Goal: Information Seeking & Learning: Understand process/instructions

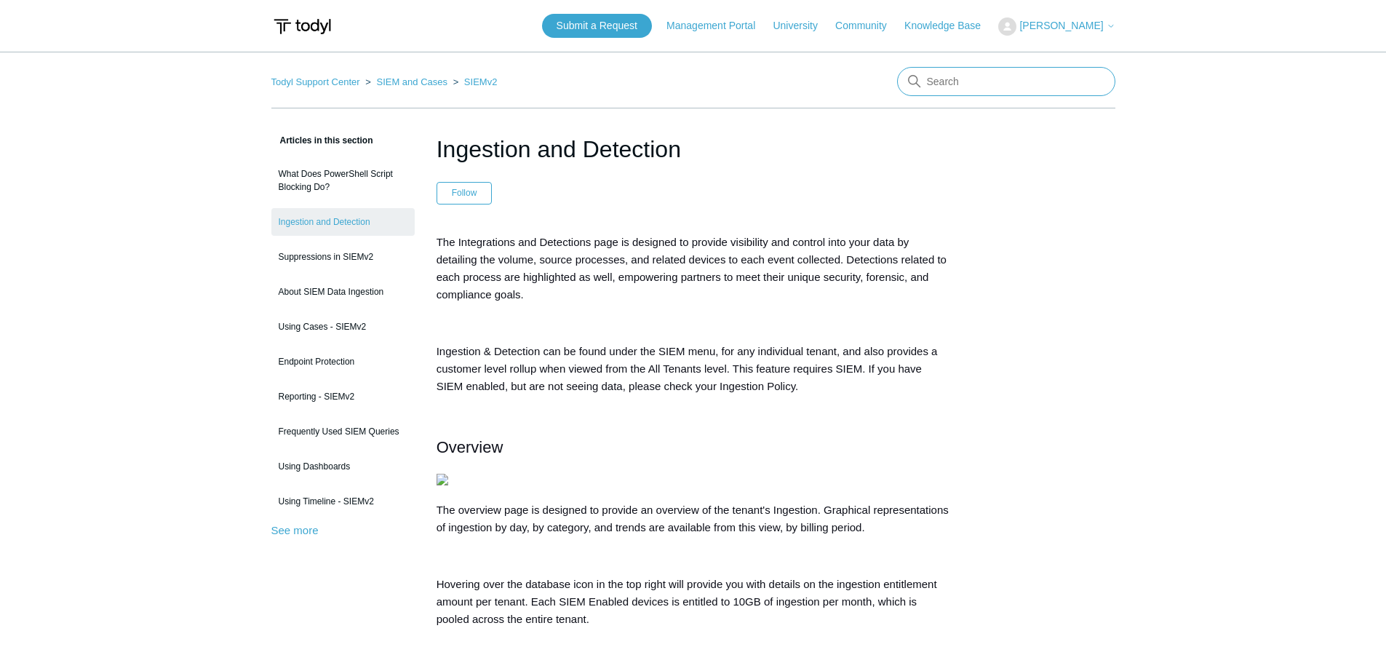
click at [947, 78] on input "Search" at bounding box center [1006, 81] width 218 height 29
type input "tamper"
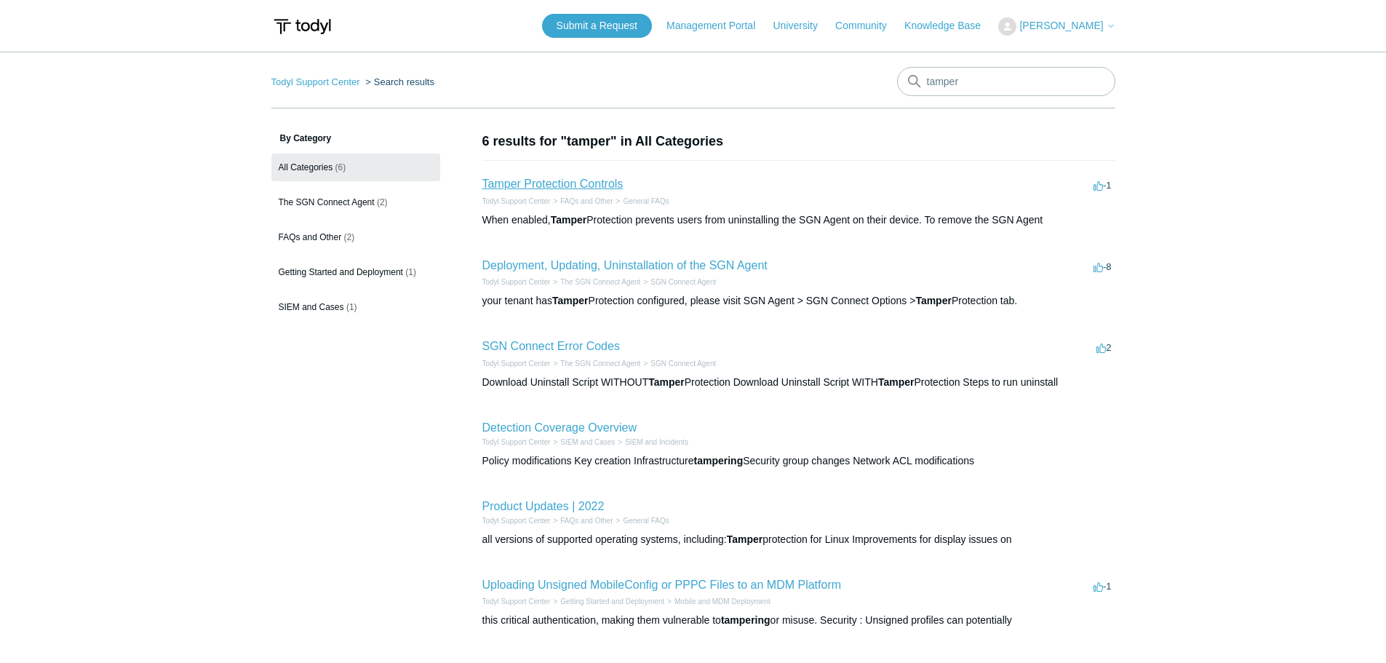
click at [556, 183] on link "Tamper Protection Controls" at bounding box center [552, 183] width 141 height 12
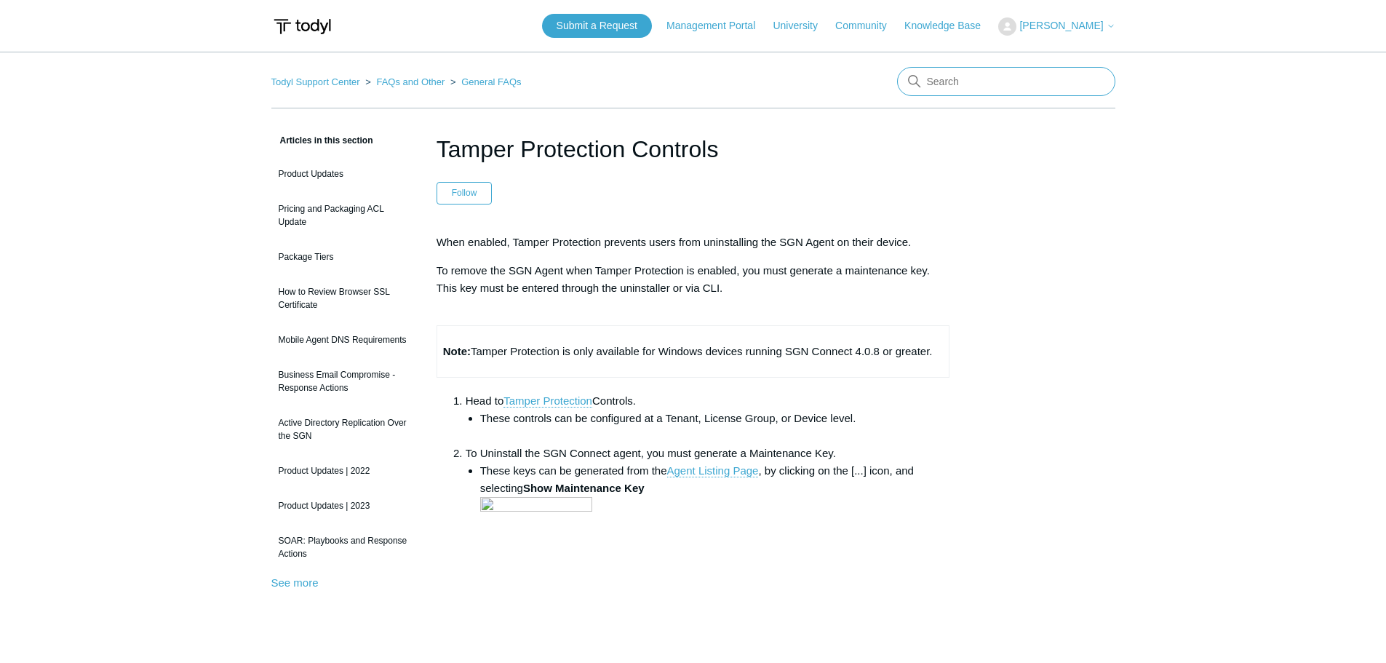
click at [969, 77] on input "Search" at bounding box center [1006, 81] width 218 height 29
type input "pause"
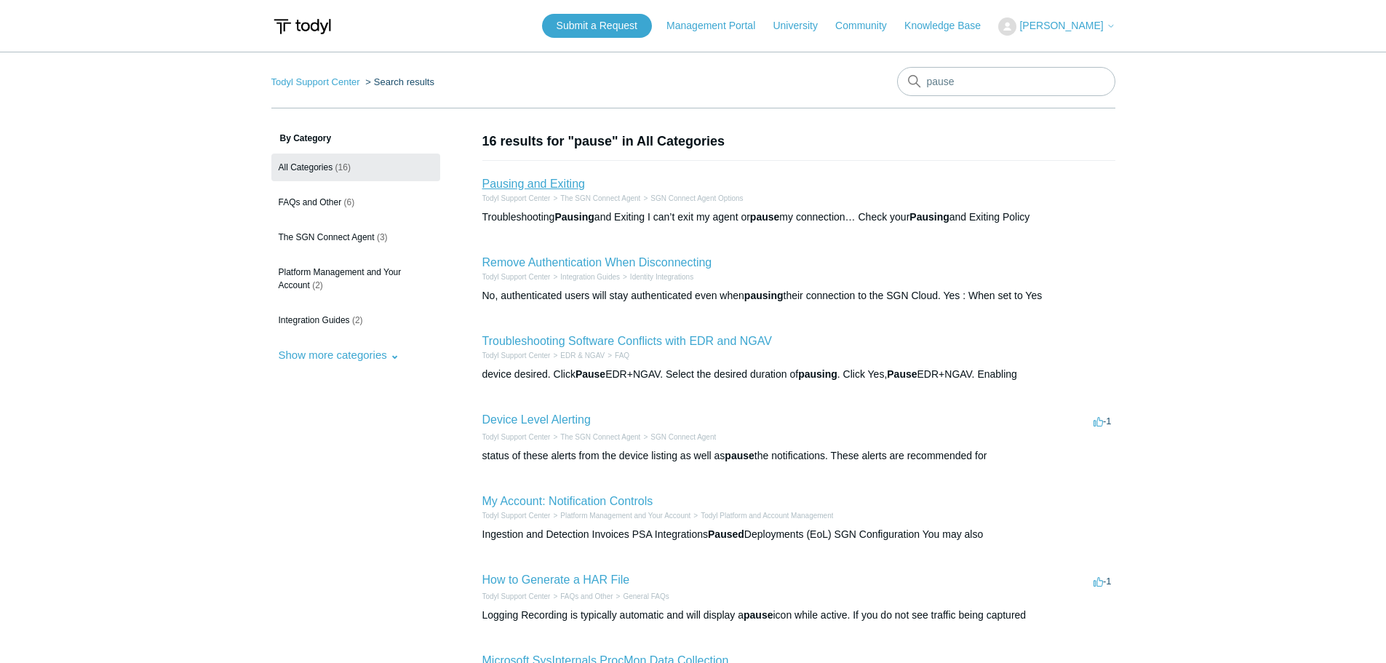
click at [532, 182] on link "Pausing and Exiting" at bounding box center [533, 183] width 103 height 12
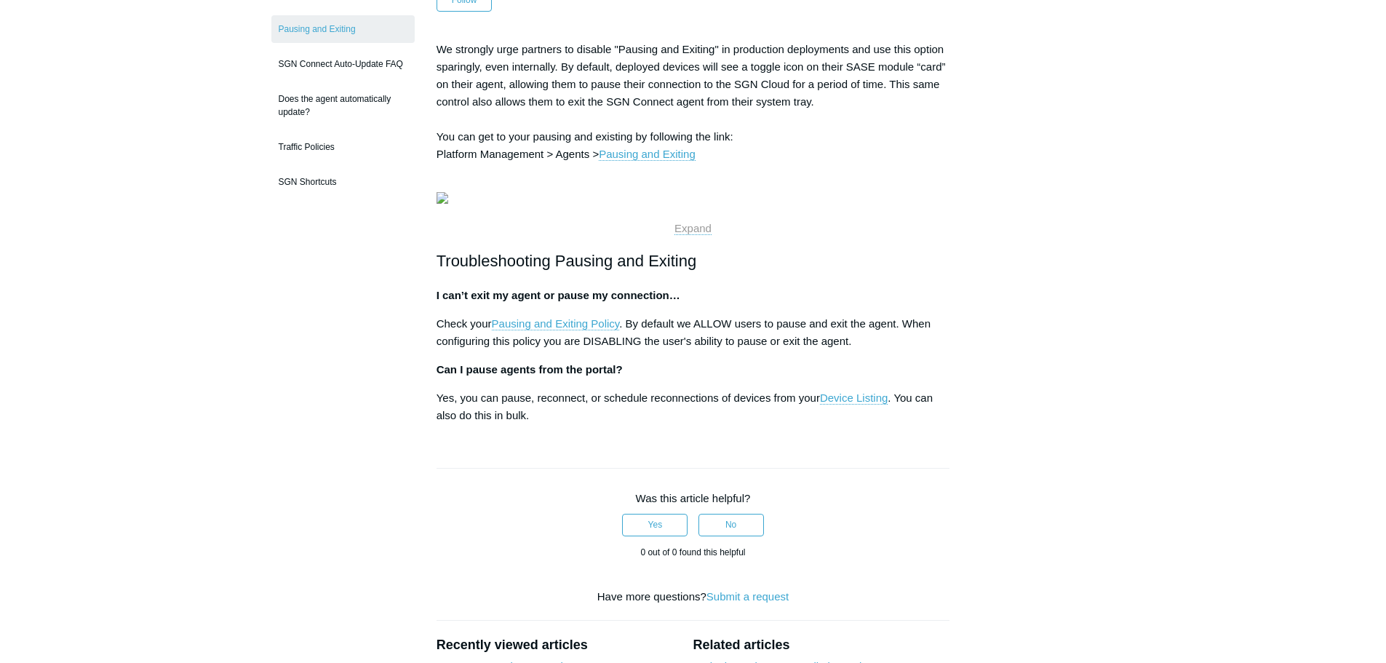
scroll to position [218, 0]
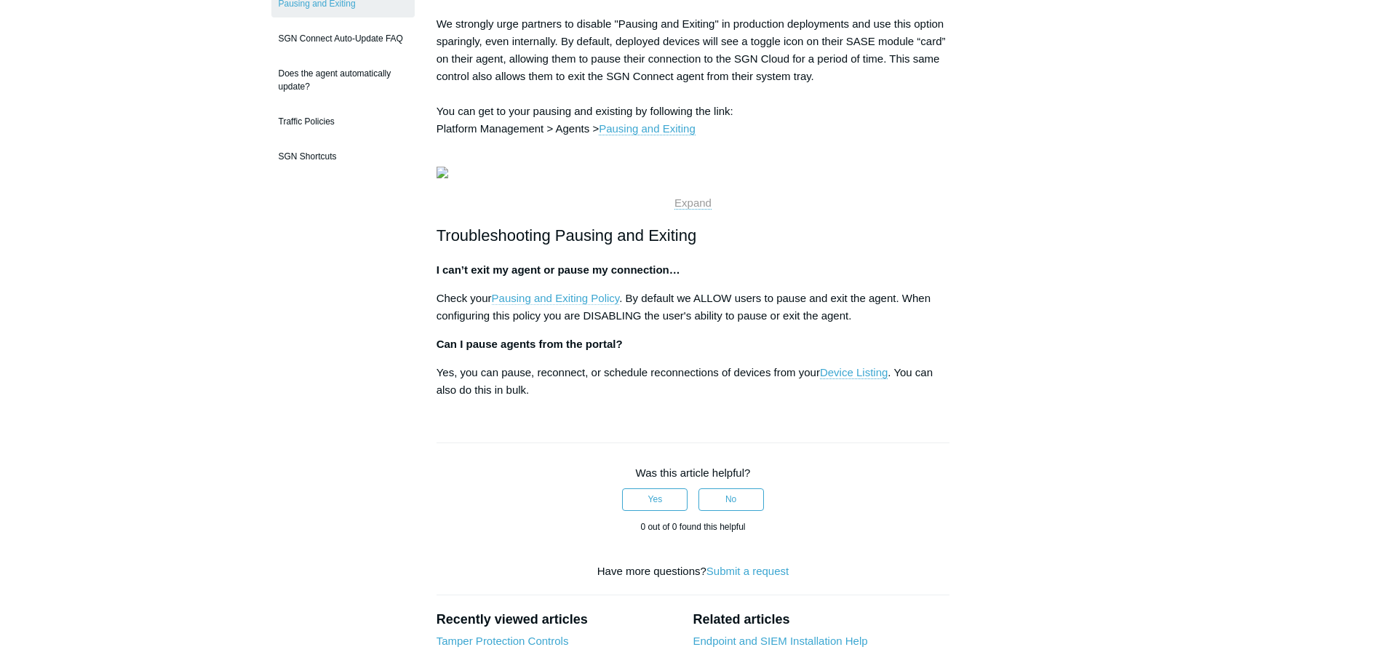
click at [556, 305] on link "Pausing and Exiting Policy" at bounding box center [556, 298] width 128 height 13
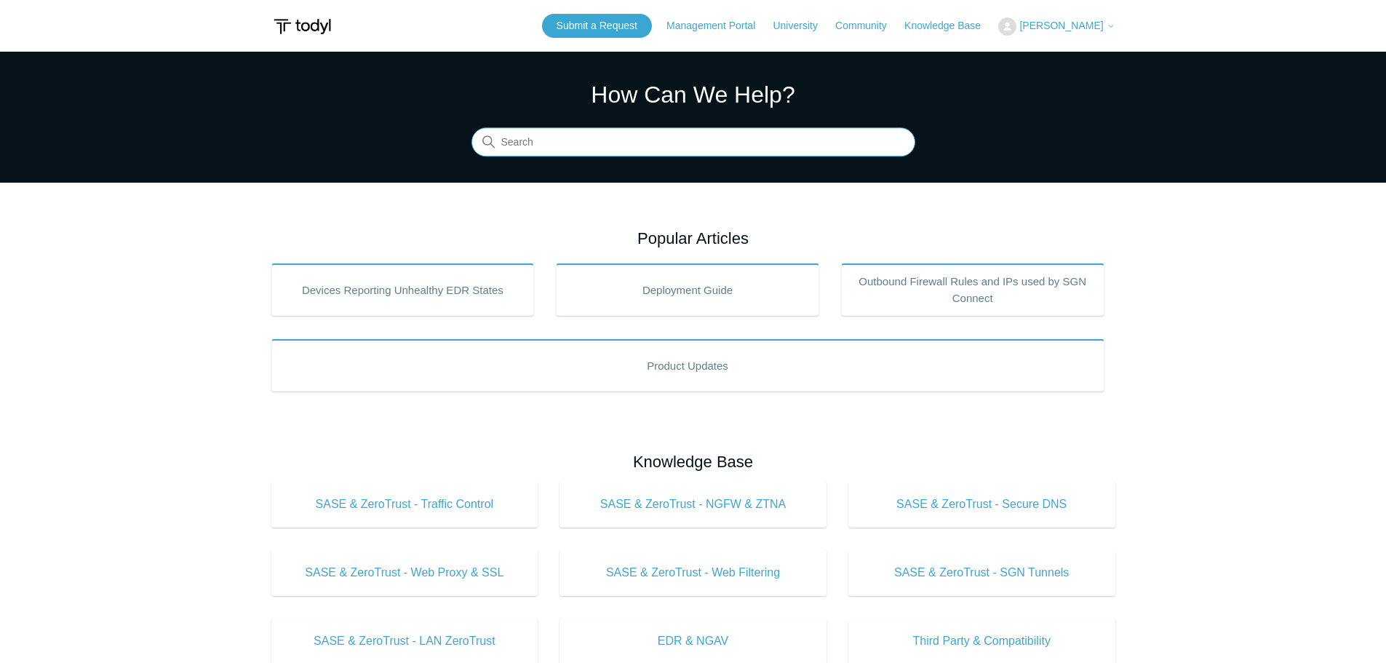
click at [745, 143] on input "Search" at bounding box center [693, 142] width 444 height 29
type input "local routing"
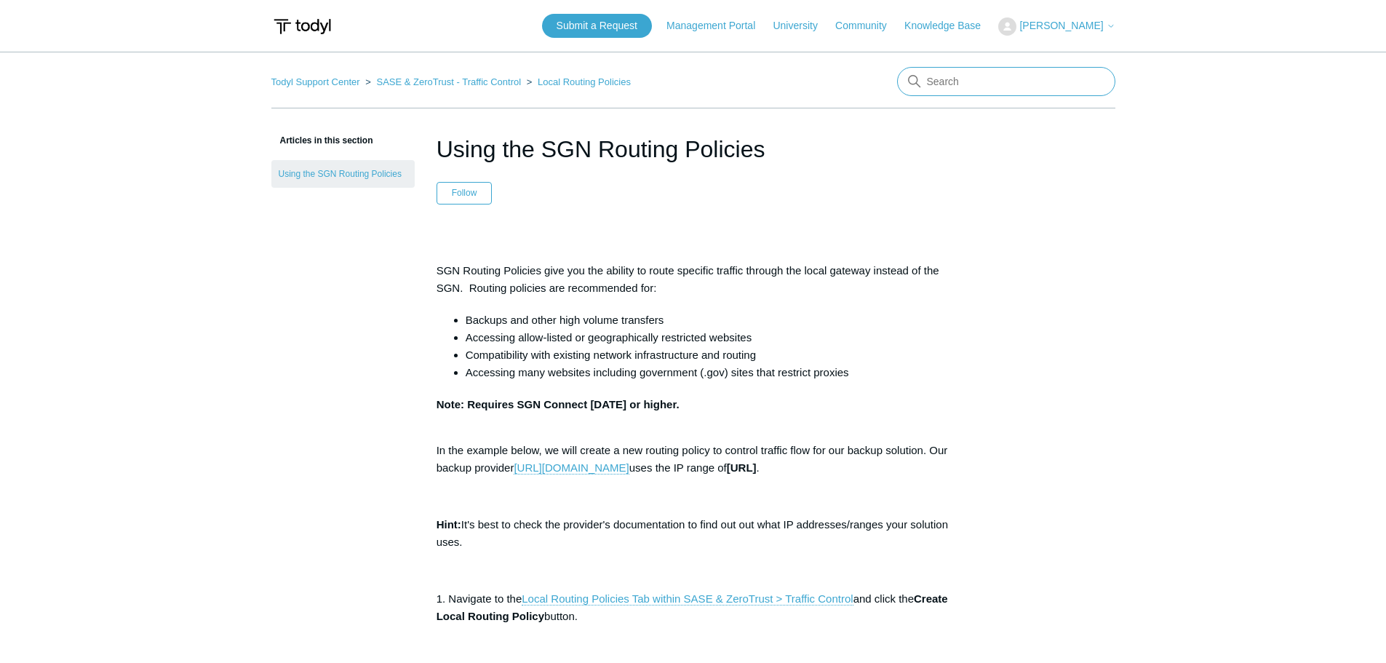
click at [990, 84] on input "Search" at bounding box center [1006, 81] width 218 height 29
paste input "Local Network Gateway MAC Address"
type input "Local Network Gateway MAC Address"
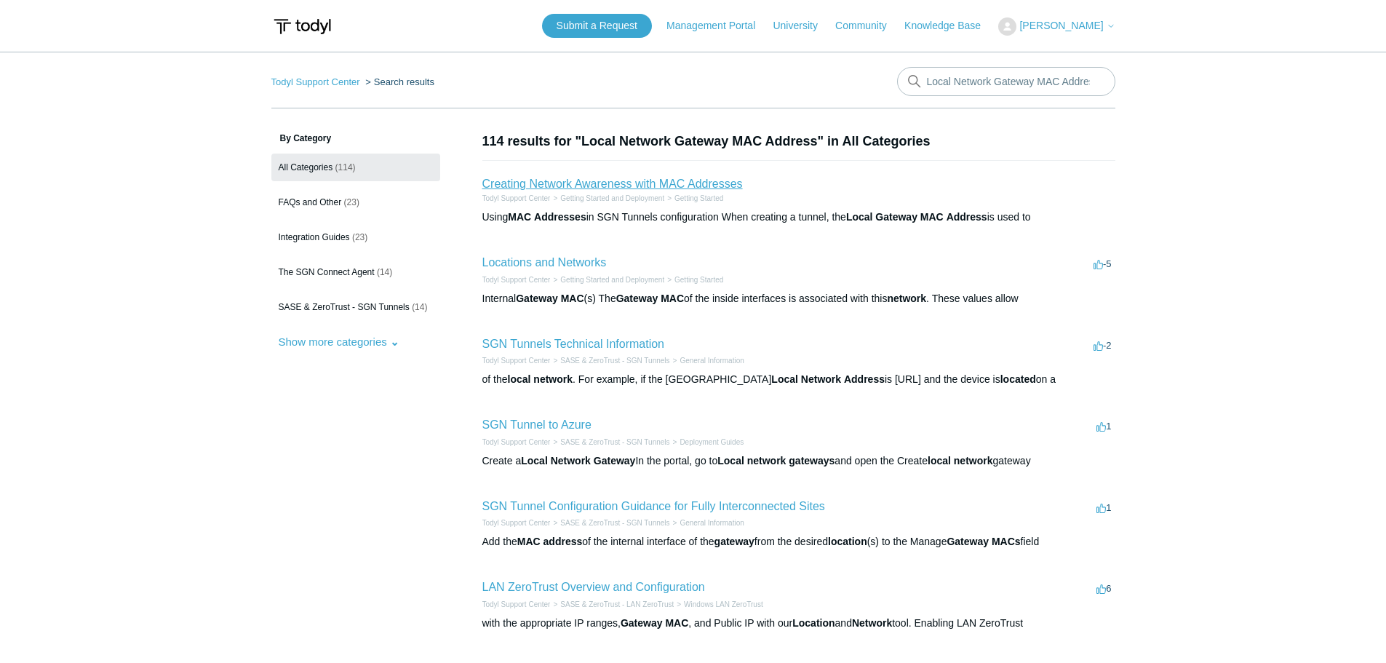
click at [652, 185] on link "Creating Network Awareness with MAC Addresses" at bounding box center [612, 183] width 260 height 12
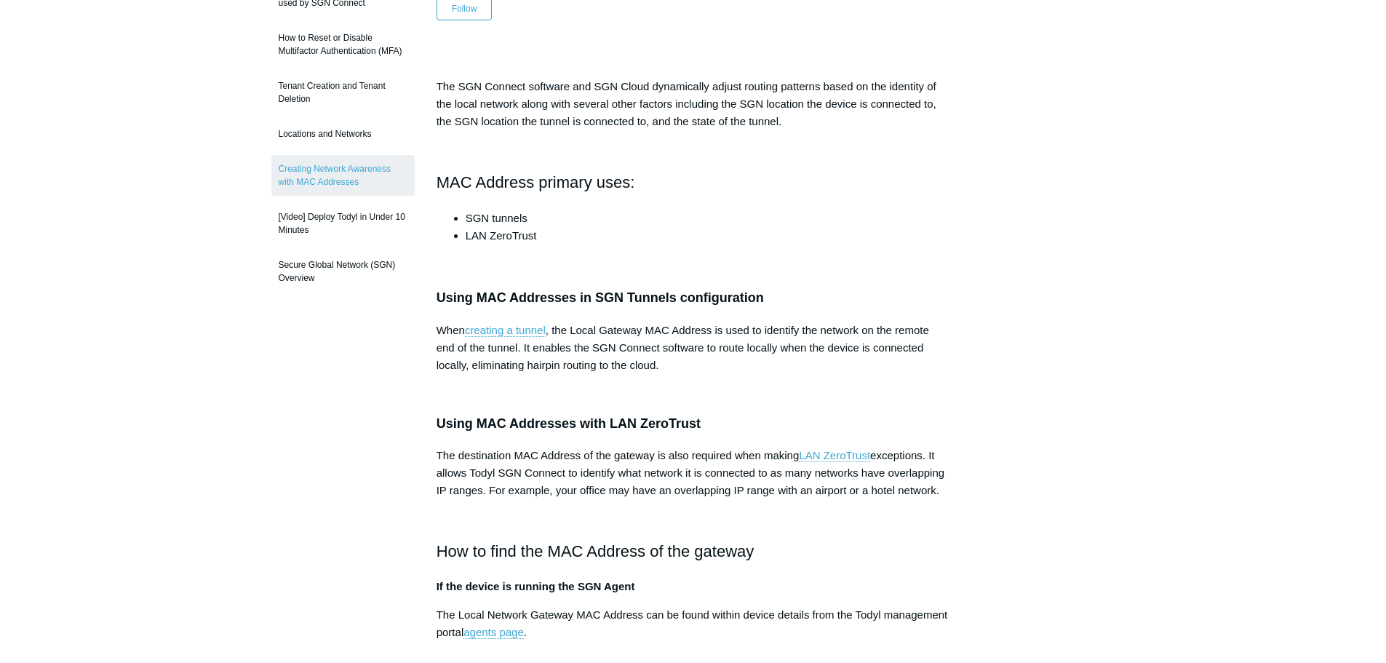
scroll to position [218, 0]
click at [504, 329] on link "creating a tunnel" at bounding box center [505, 330] width 81 height 13
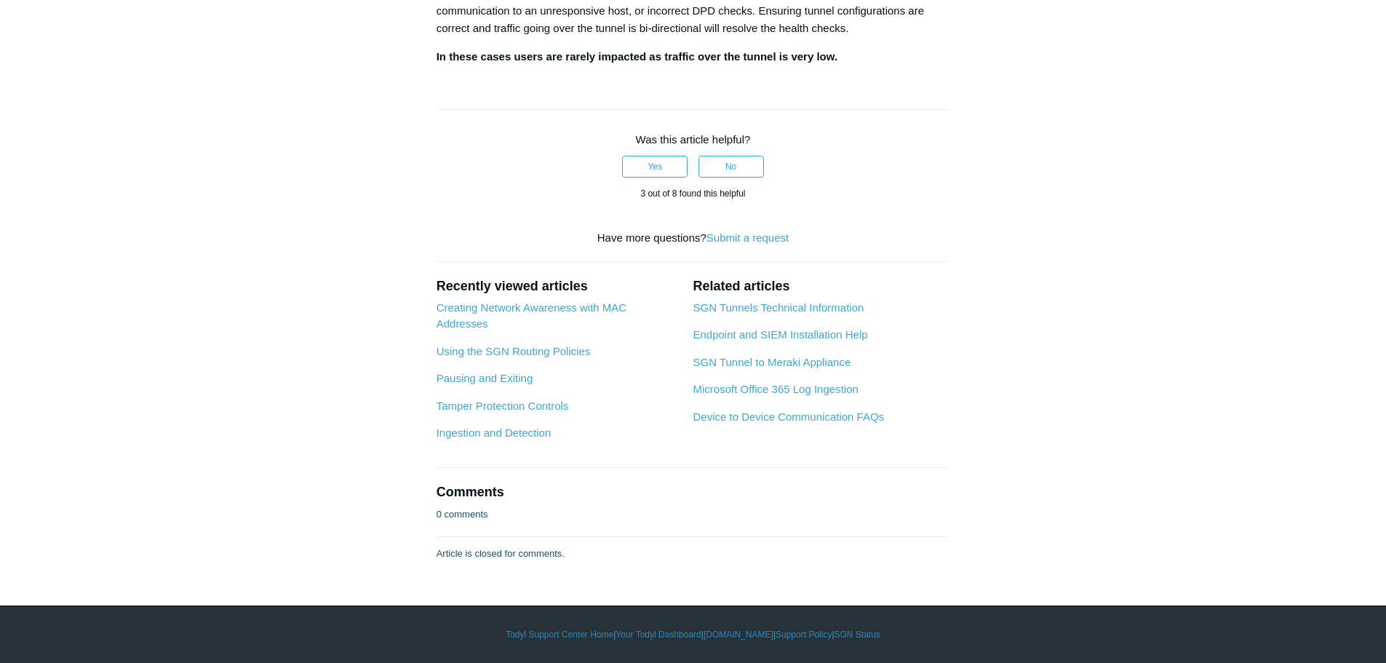
scroll to position [2820, 0]
click at [570, 310] on link "Creating Network Awareness with MAC Addresses" at bounding box center [531, 315] width 191 height 29
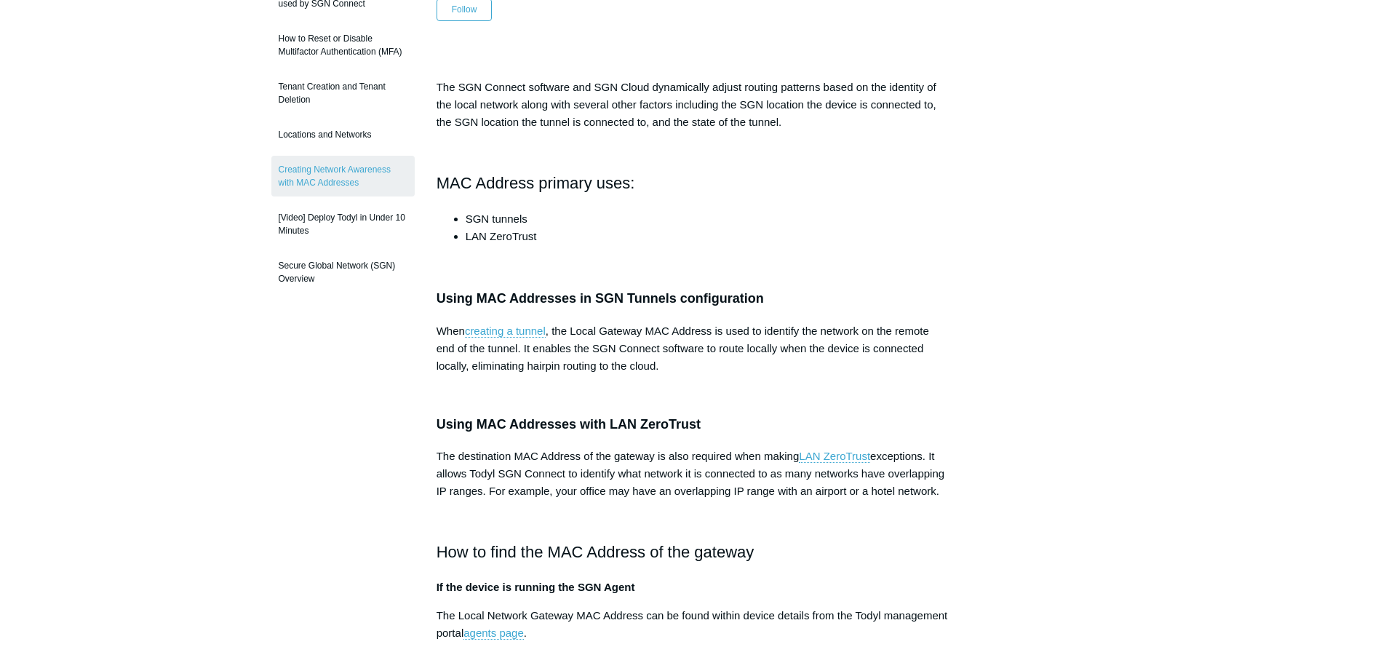
scroll to position [291, 0]
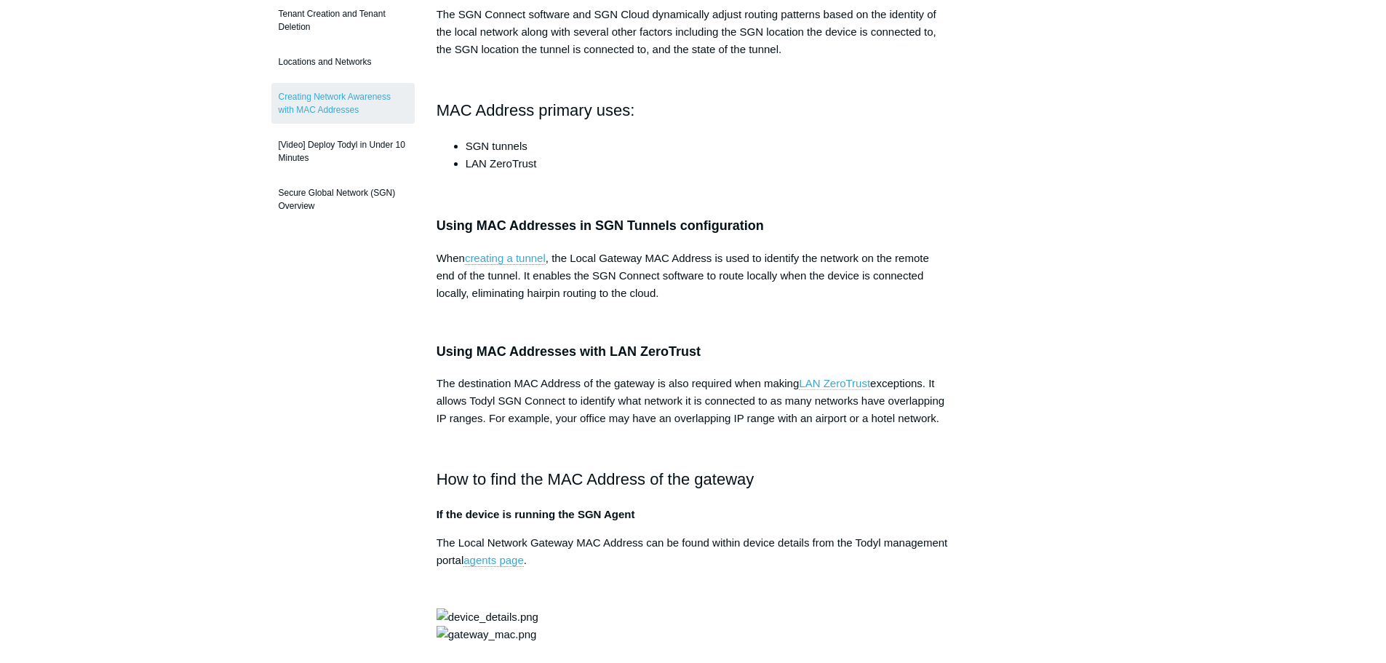
click at [842, 379] on link "LAN ZeroTrust" at bounding box center [834, 383] width 71 height 13
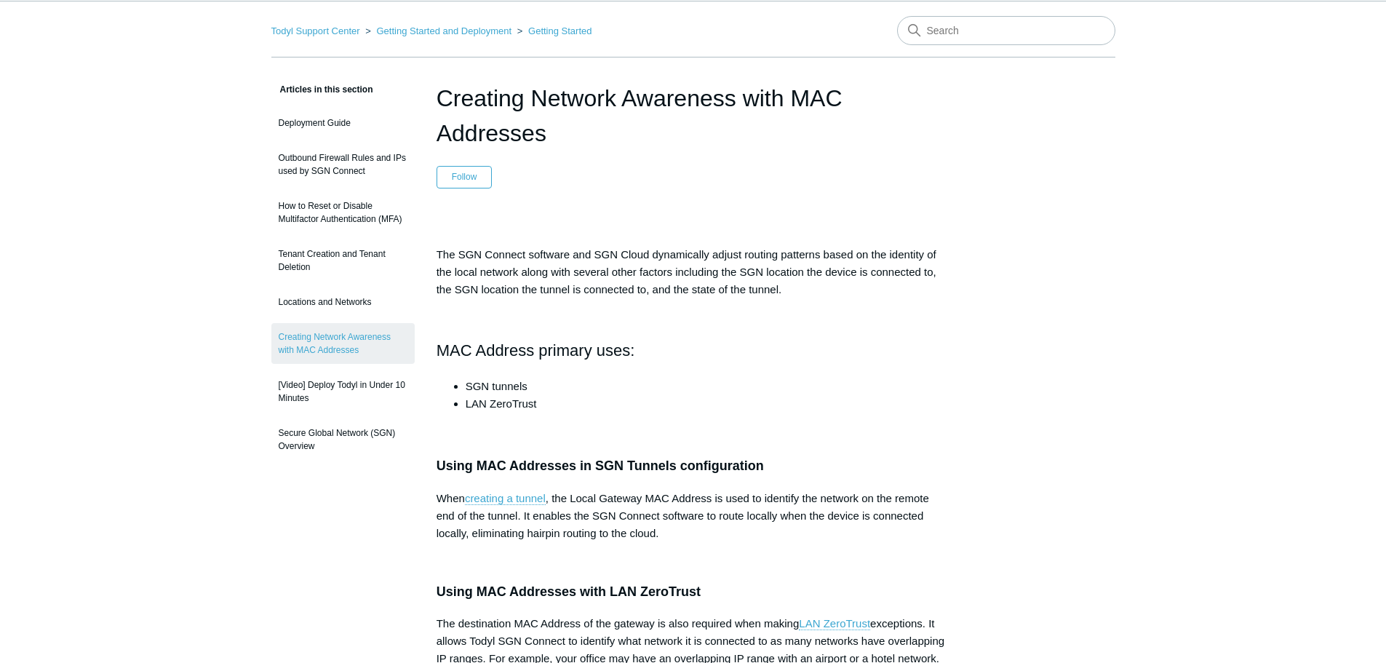
scroll to position [73, 0]
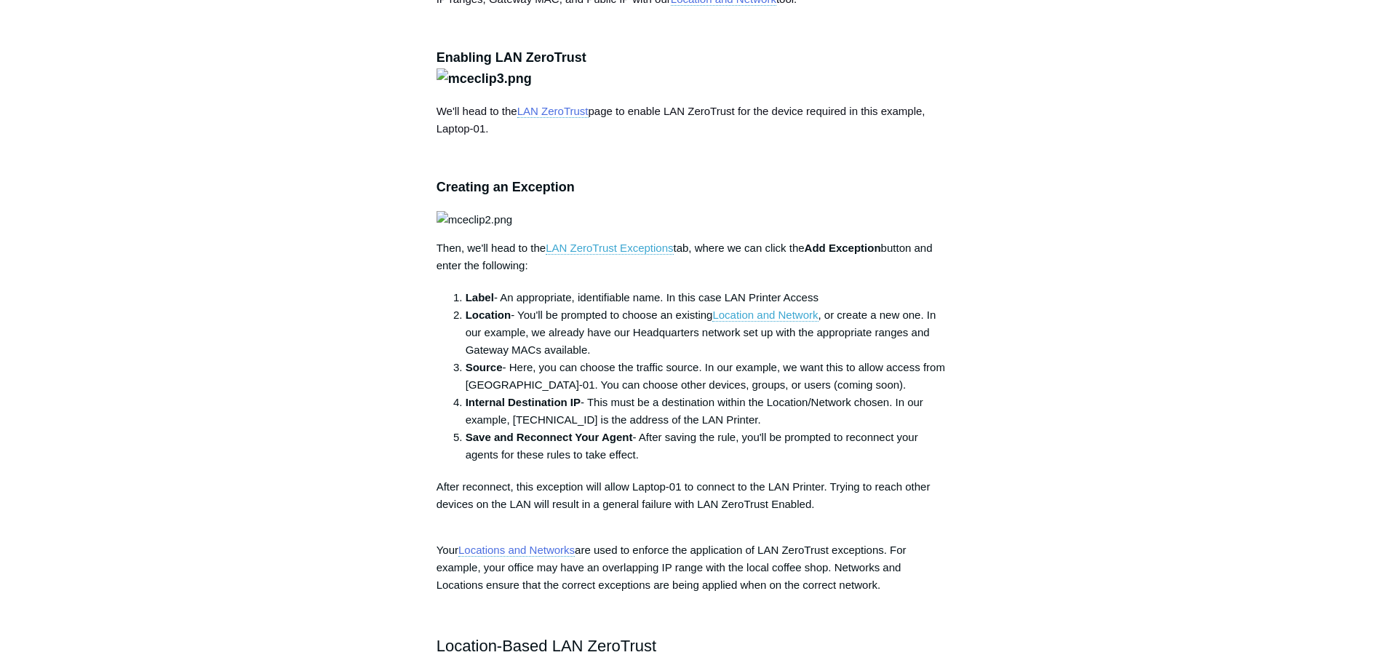
scroll to position [1299, 0]
